Goal: Task Accomplishment & Management: Manage account settings

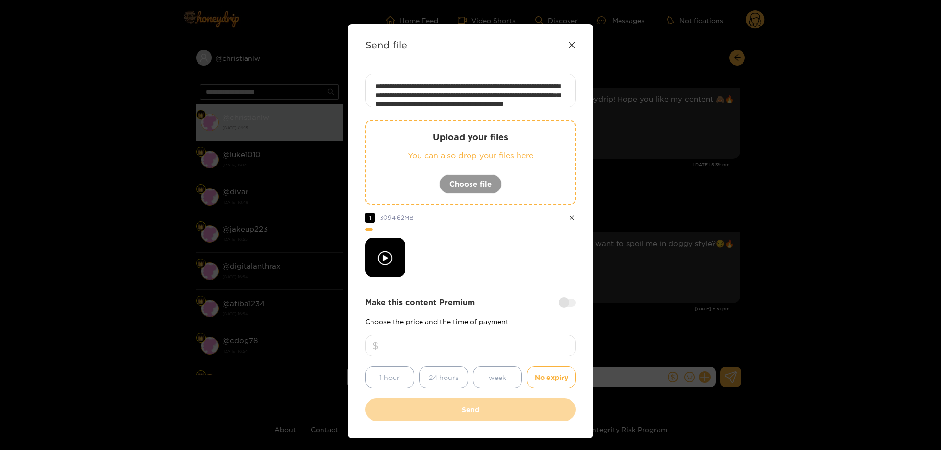
scroll to position [89, 0]
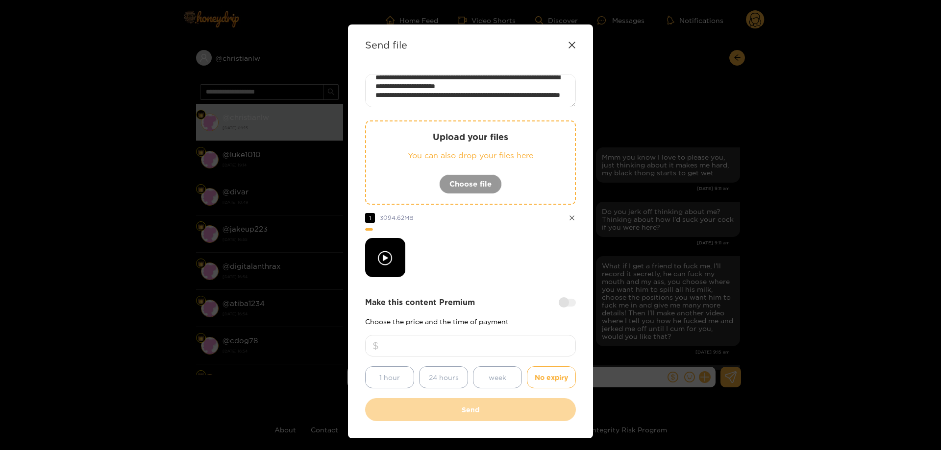
click at [570, 43] on icon at bounding box center [572, 45] width 8 height 8
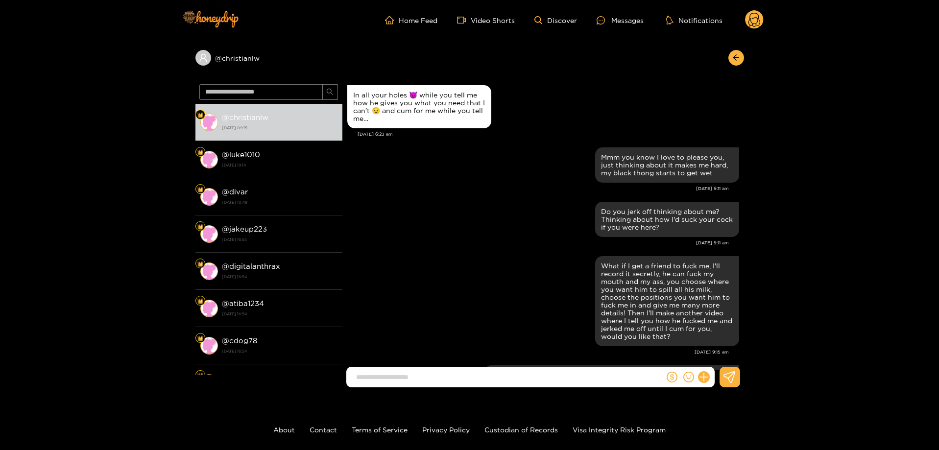
scroll to position [0, 0]
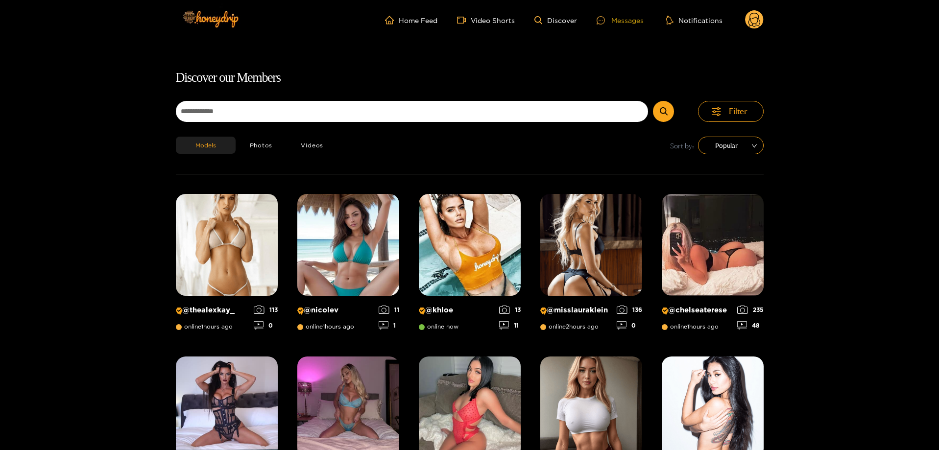
click at [631, 21] on div "Messages" at bounding box center [620, 20] width 47 height 11
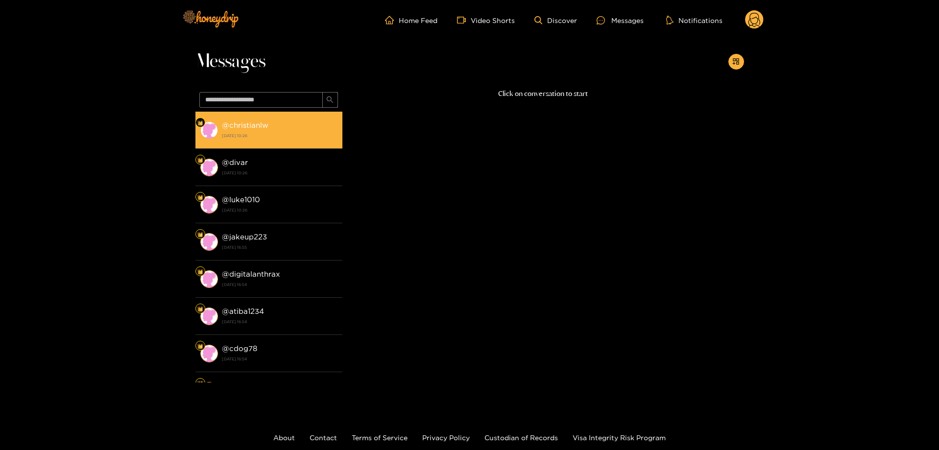
click at [261, 125] on strong "@ christianlw" at bounding box center [245, 125] width 47 height 8
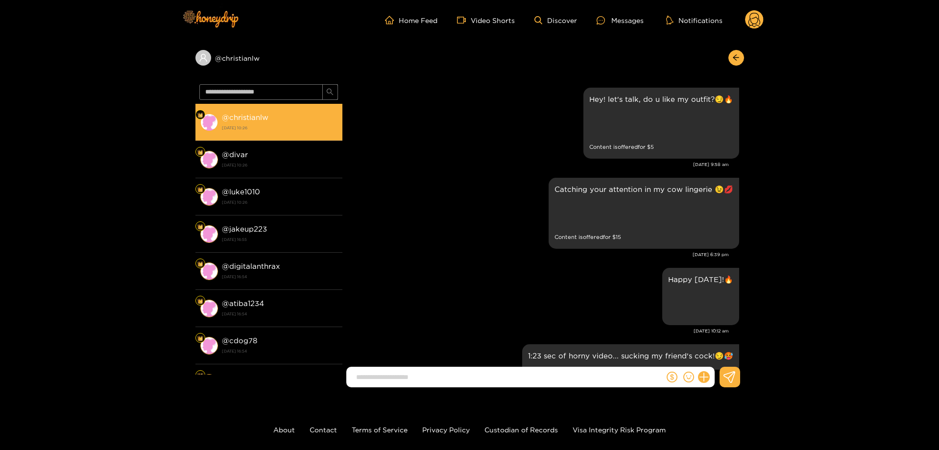
scroll to position [1556, 0]
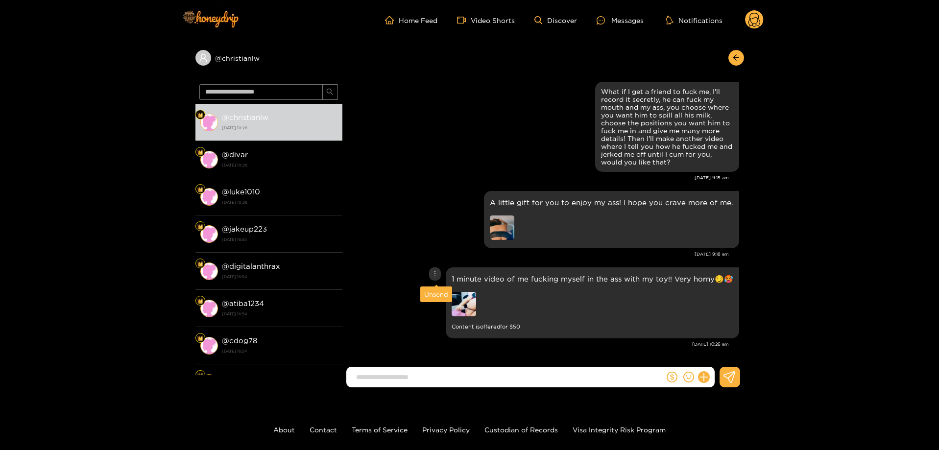
click at [437, 272] on icon "more" at bounding box center [435, 273] width 7 height 7
click at [436, 293] on div "Unsend" at bounding box center [436, 295] width 24 height 10
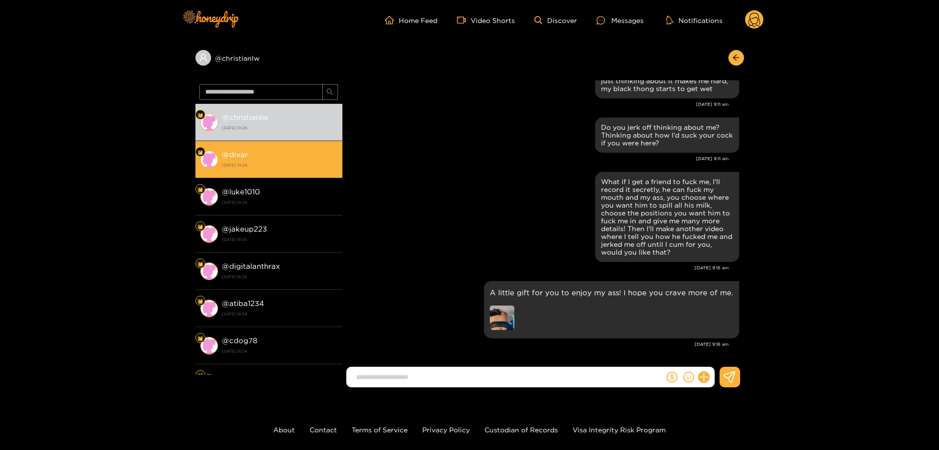
click at [295, 171] on li "@ divar 20 August 2025 10:26" at bounding box center [269, 159] width 147 height 37
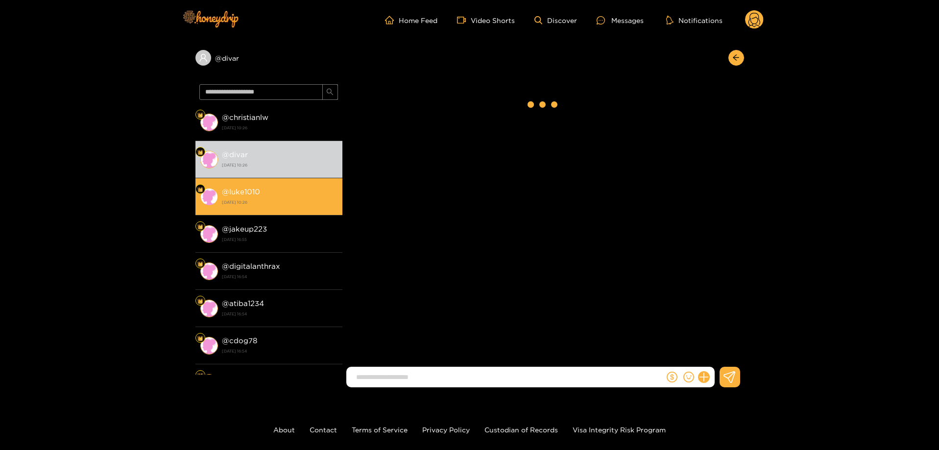
scroll to position [1941, 0]
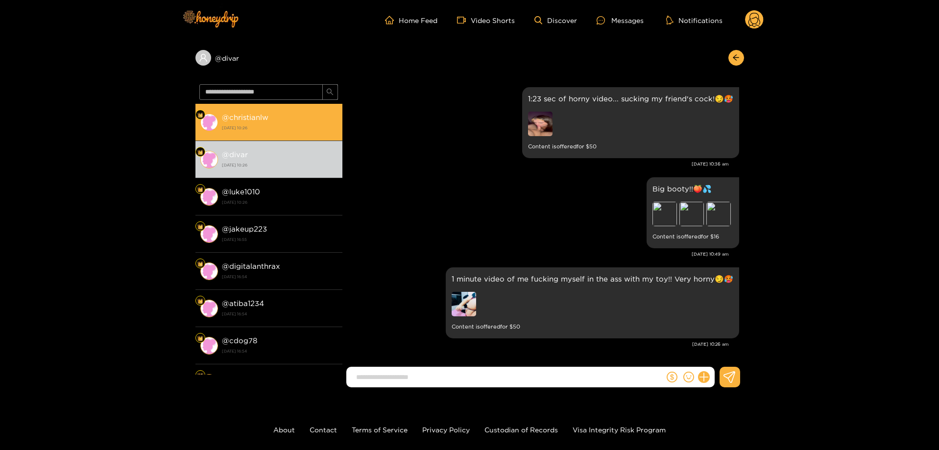
click at [245, 115] on strong "@ christianlw" at bounding box center [245, 117] width 47 height 8
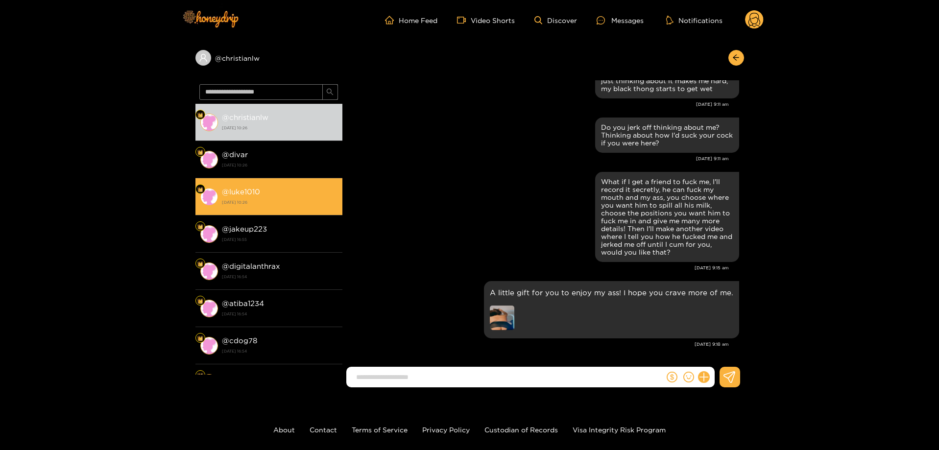
scroll to position [1508, 0]
click at [245, 186] on div "@ luke1010 20 August 2025 10:26" at bounding box center [280, 197] width 116 height 22
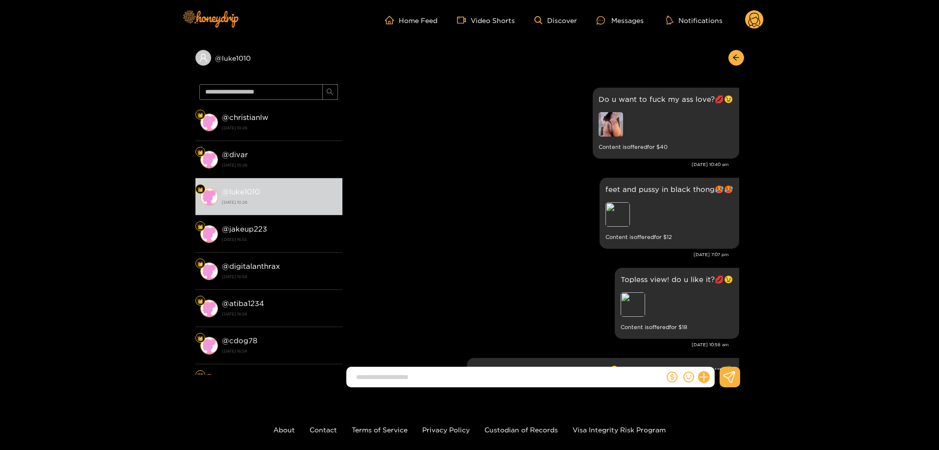
scroll to position [1982, 0]
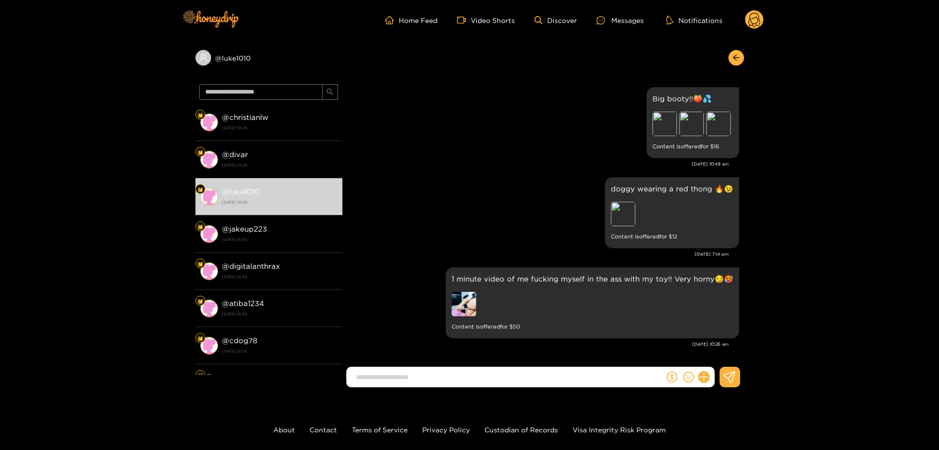
click at [765, 17] on header "Home Feed Video Shorts Discover Messages Notifications 0" at bounding box center [469, 20] width 939 height 40
click at [759, 18] on icon at bounding box center [755, 21] width 12 height 17
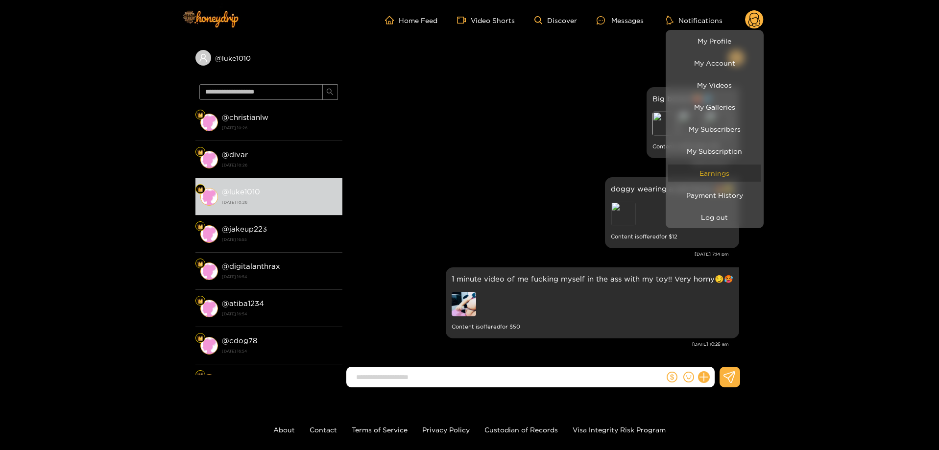
click at [714, 172] on link "Earnings" at bounding box center [714, 173] width 93 height 17
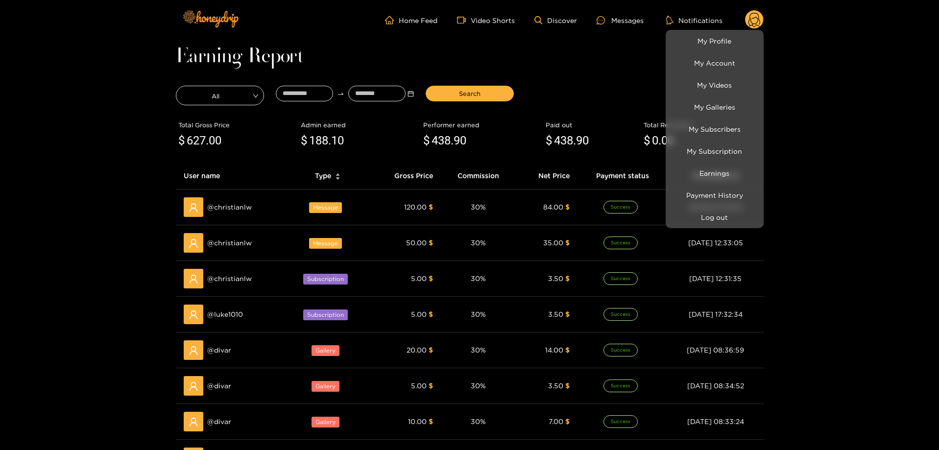
click at [149, 127] on div at bounding box center [469, 225] width 939 height 450
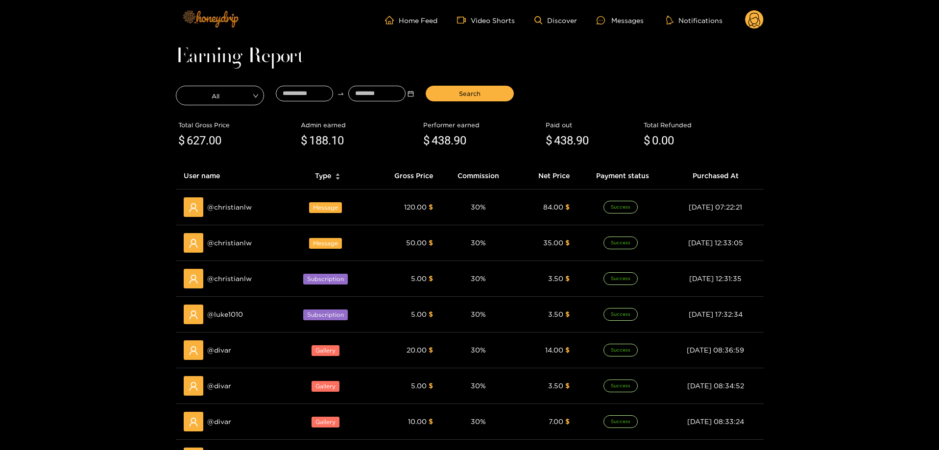
click at [235, 31] on img at bounding box center [210, 18] width 69 height 41
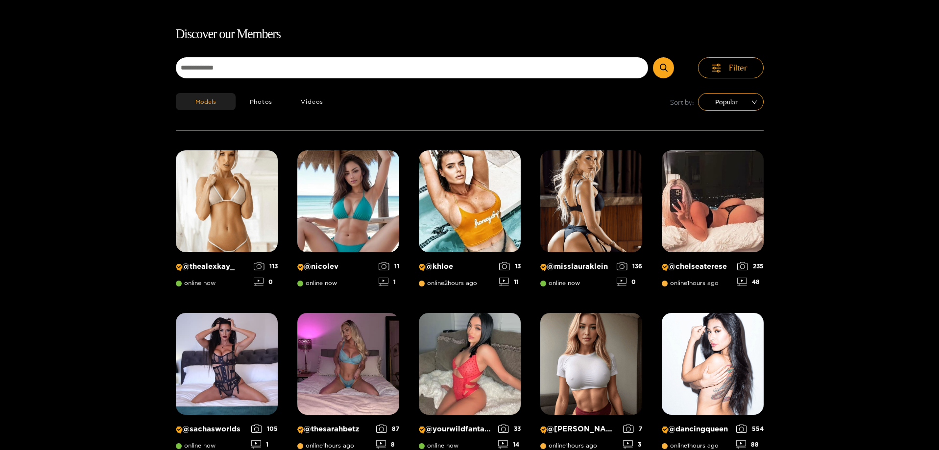
scroll to position [63, 0]
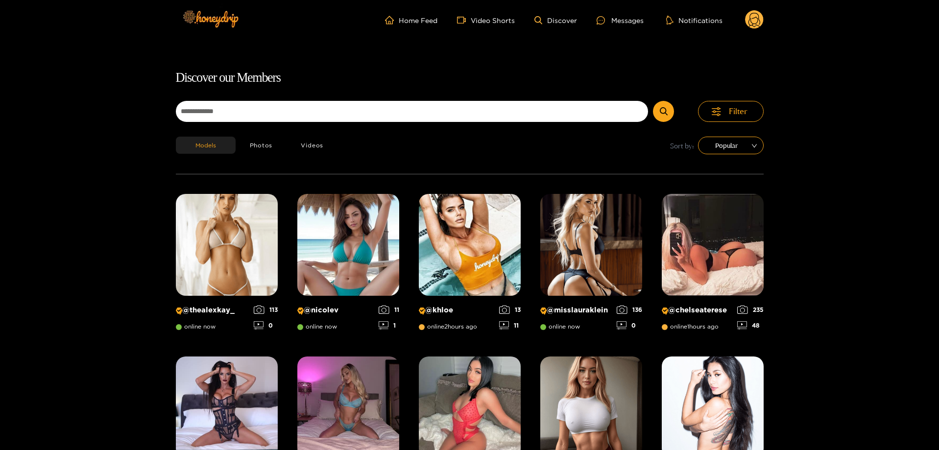
click at [752, 17] on circle at bounding box center [754, 19] width 19 height 19
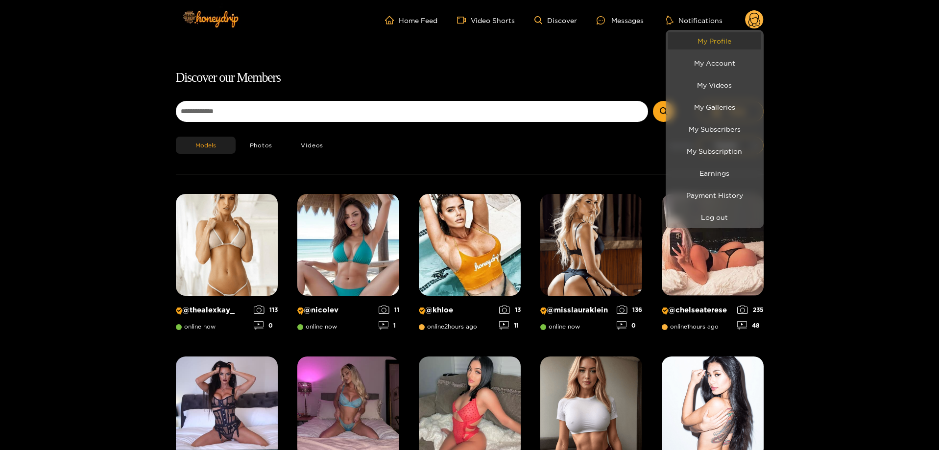
click at [734, 35] on link "My Profile" at bounding box center [714, 40] width 93 height 17
